Goal: Information Seeking & Learning: Get advice/opinions

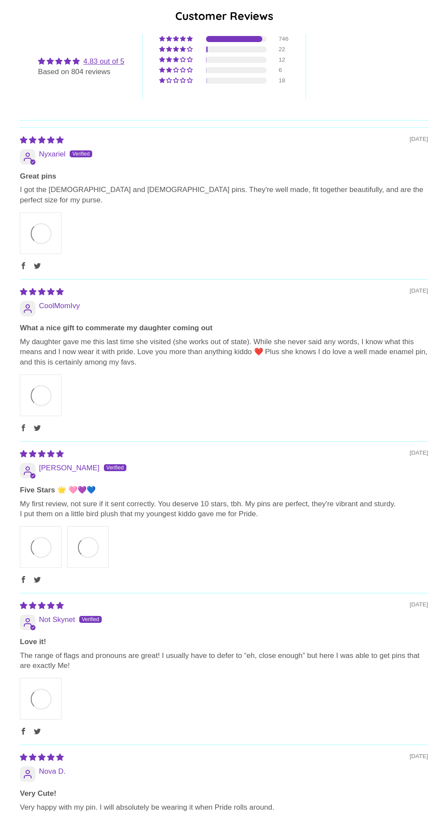
select select "**********"
